Goal: Information Seeking & Learning: Learn about a topic

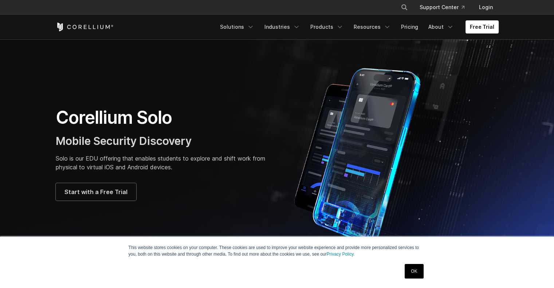
click at [321, 56] on section "Corellium Solo Mobile Security Discovery Solo is our EDU offering that enables …" at bounding box center [277, 153] width 554 height 229
click at [222, 93] on div "Corellium Solo Mobile Security Discovery Solo is our EDU offering that enables …" at bounding box center [276, 154] width 457 height 182
click at [221, 93] on div "Corellium Solo Mobile Security Discovery Solo is our EDU offering that enables …" at bounding box center [276, 154] width 457 height 182
click at [220, 93] on div "Corellium Solo Mobile Security Discovery Solo is our EDU offering that enables …" at bounding box center [276, 154] width 457 height 182
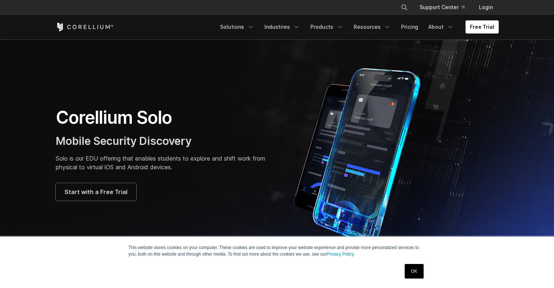
click at [281, 52] on section "Corellium Solo Mobile Security Discovery Solo is our EDU offering that enables …" at bounding box center [277, 153] width 554 height 229
click at [343, 28] on icon "Navigation Menu" at bounding box center [339, 26] width 7 height 7
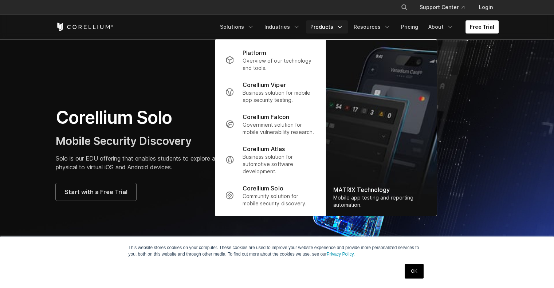
drag, startPoint x: 491, startPoint y: 99, endPoint x: 470, endPoint y: 97, distance: 21.2
click at [491, 99] on div at bounding box center [391, 154] width 214 height 182
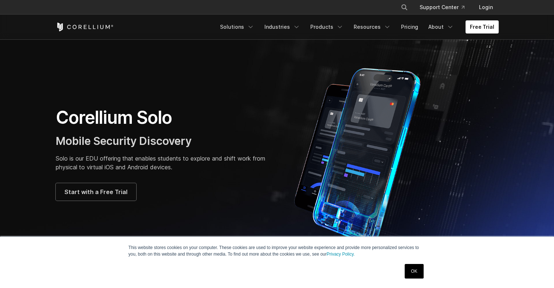
click at [315, 46] on section "Corellium Solo Mobile Security Discovery Solo is our EDU offering that enables …" at bounding box center [277, 153] width 554 height 229
click at [343, 28] on icon "Navigation Menu" at bounding box center [339, 26] width 7 height 7
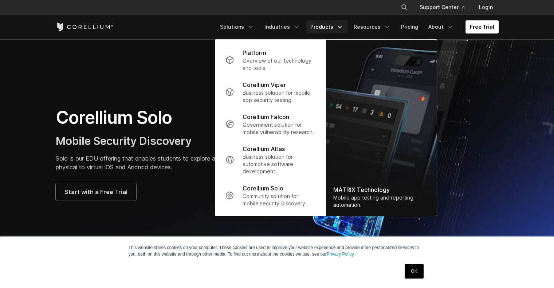
click at [343, 28] on icon "Navigation Menu" at bounding box center [339, 26] width 7 height 7
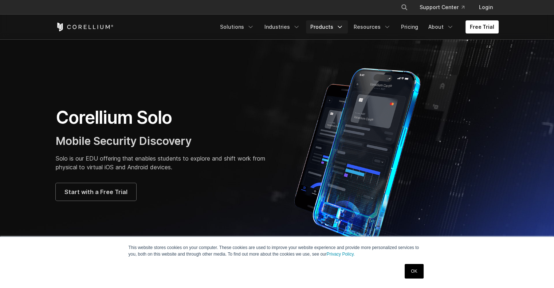
click at [343, 28] on icon "Navigation Menu" at bounding box center [339, 26] width 7 height 7
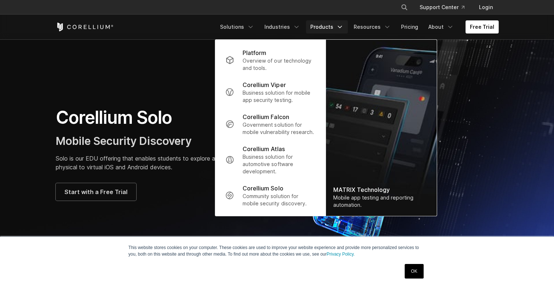
click at [343, 28] on icon "Navigation Menu" at bounding box center [339, 26] width 7 height 7
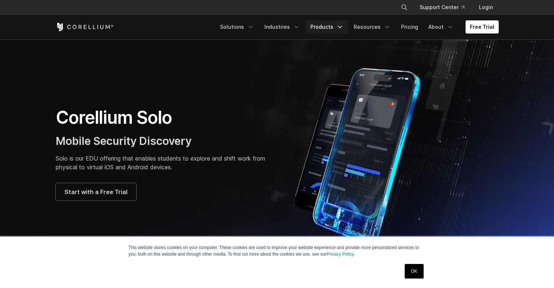
click at [343, 28] on icon "Navigation Menu" at bounding box center [339, 26] width 7 height 7
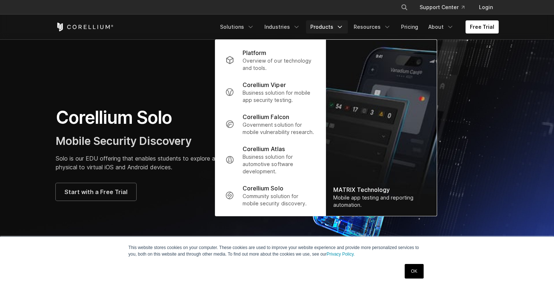
click at [148, 49] on section "Corellium Solo Mobile Security Discovery Solo is our EDU offering that enables …" at bounding box center [277, 153] width 554 height 229
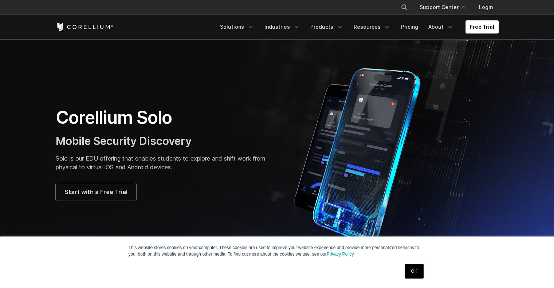
click at [148, 49] on section "Corellium Solo Mobile Security Discovery Solo is our EDU offering that enables …" at bounding box center [277, 153] width 554 height 229
click at [252, 60] on section "Corellium Solo Mobile Security Discovery Solo is our EDU offering that enables …" at bounding box center [277, 153] width 554 height 229
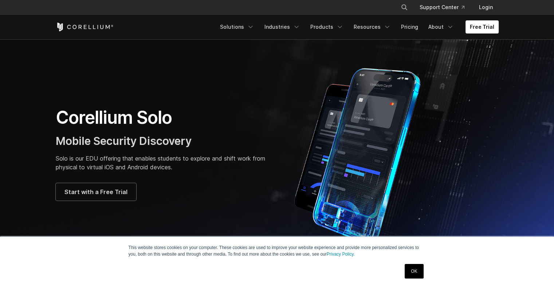
click at [403, 97] on img at bounding box center [362, 154] width 157 height 182
